Goal: Information Seeking & Learning: Learn about a topic

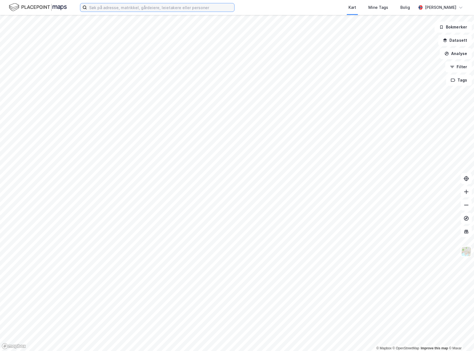
click at [130, 10] on input at bounding box center [160, 7] width 147 height 8
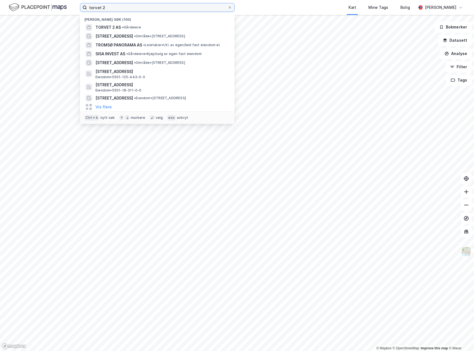
type input "torvet 2"
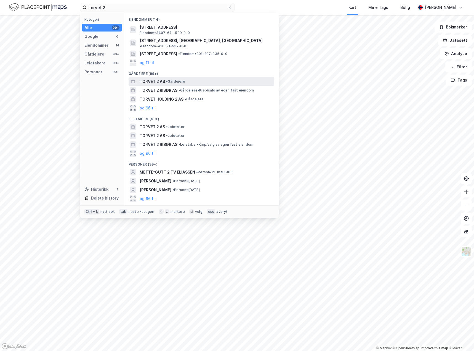
click at [167, 79] on span "•" at bounding box center [167, 81] width 2 height 4
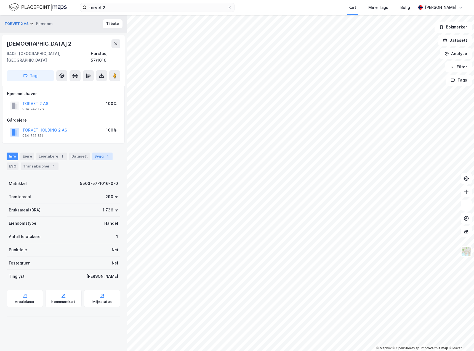
click at [96, 152] on div "Bygg 1" at bounding box center [102, 156] width 20 height 8
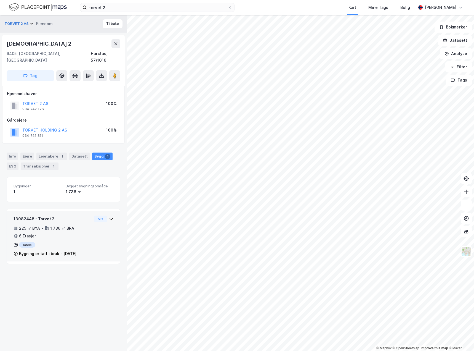
click at [111, 211] on div "13082448 - Torvet 2 225 ㎡ BYA • 1 736 ㎡ BRA • 6 Etasjer Handel Bygning er tatt …" at bounding box center [63, 236] width 113 height 50
click at [42, 242] on div "13082448 - Torvet 2 225 ㎡ BYA • 1 736 ㎡ BRA • 6 Etasjer Handel Bygning er tatt …" at bounding box center [53, 235] width 79 height 41
click at [30, 242] on div "Handel" at bounding box center [53, 245] width 79 height 6
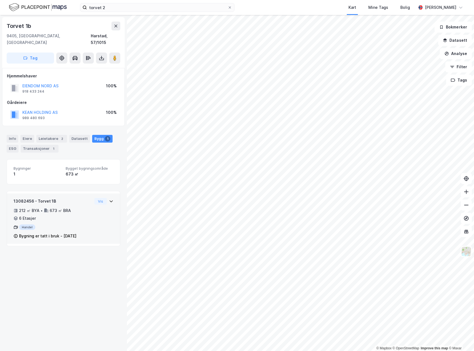
click at [114, 193] on div "13082456 - Torvet 1B 212 ㎡ BYA • 673 ㎡ BRA • 6 Etasjer Handel Bygning er tatt i…" at bounding box center [63, 218] width 113 height 50
click at [111, 193] on div "13082456 - Torvet 1B 212 ㎡ BYA • 673 ㎡ BRA • 6 Etasjer Handel Bygning er tatt i…" at bounding box center [63, 218] width 113 height 50
